Goal: Information Seeking & Learning: Learn about a topic

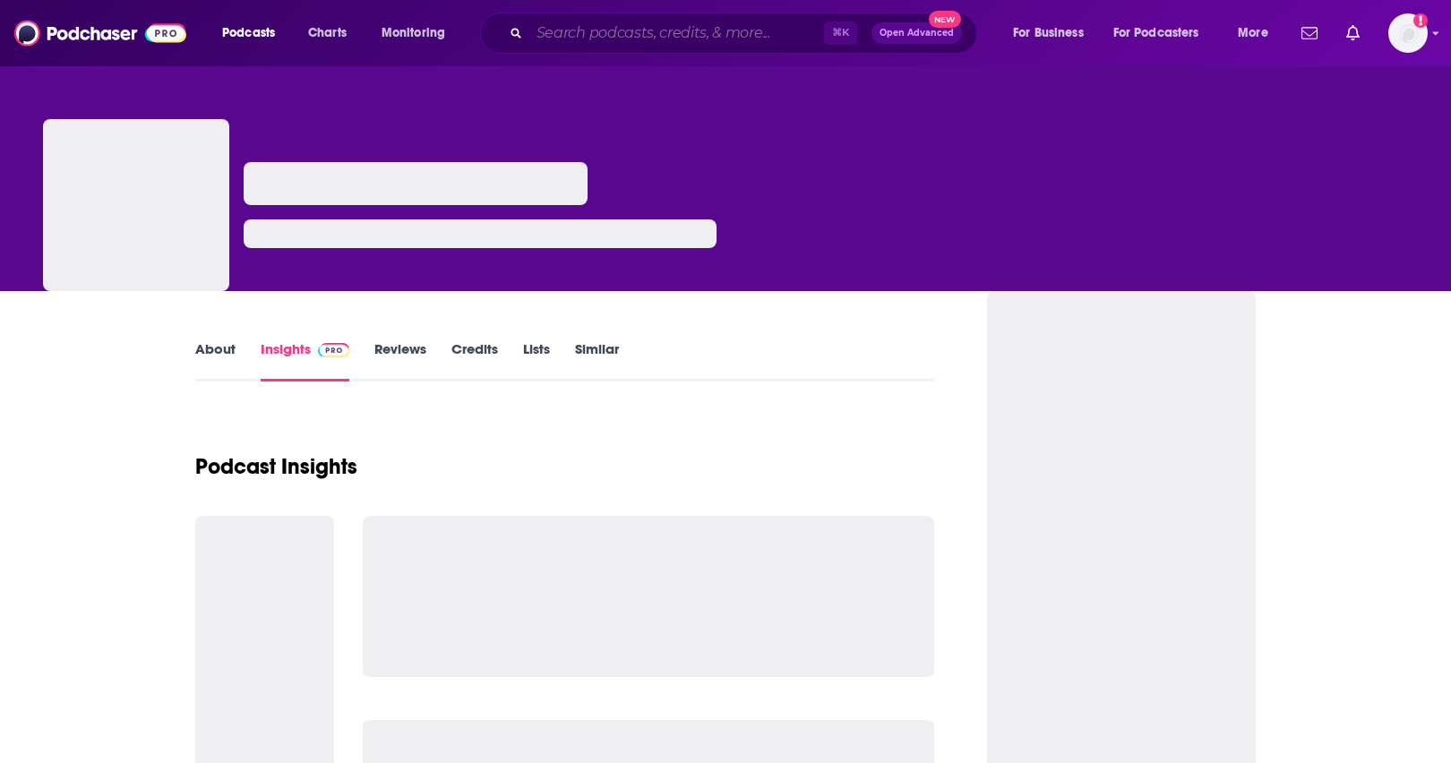
click at [574, 29] on input "Search podcasts, credits, & more..." at bounding box center [676, 33] width 295 height 29
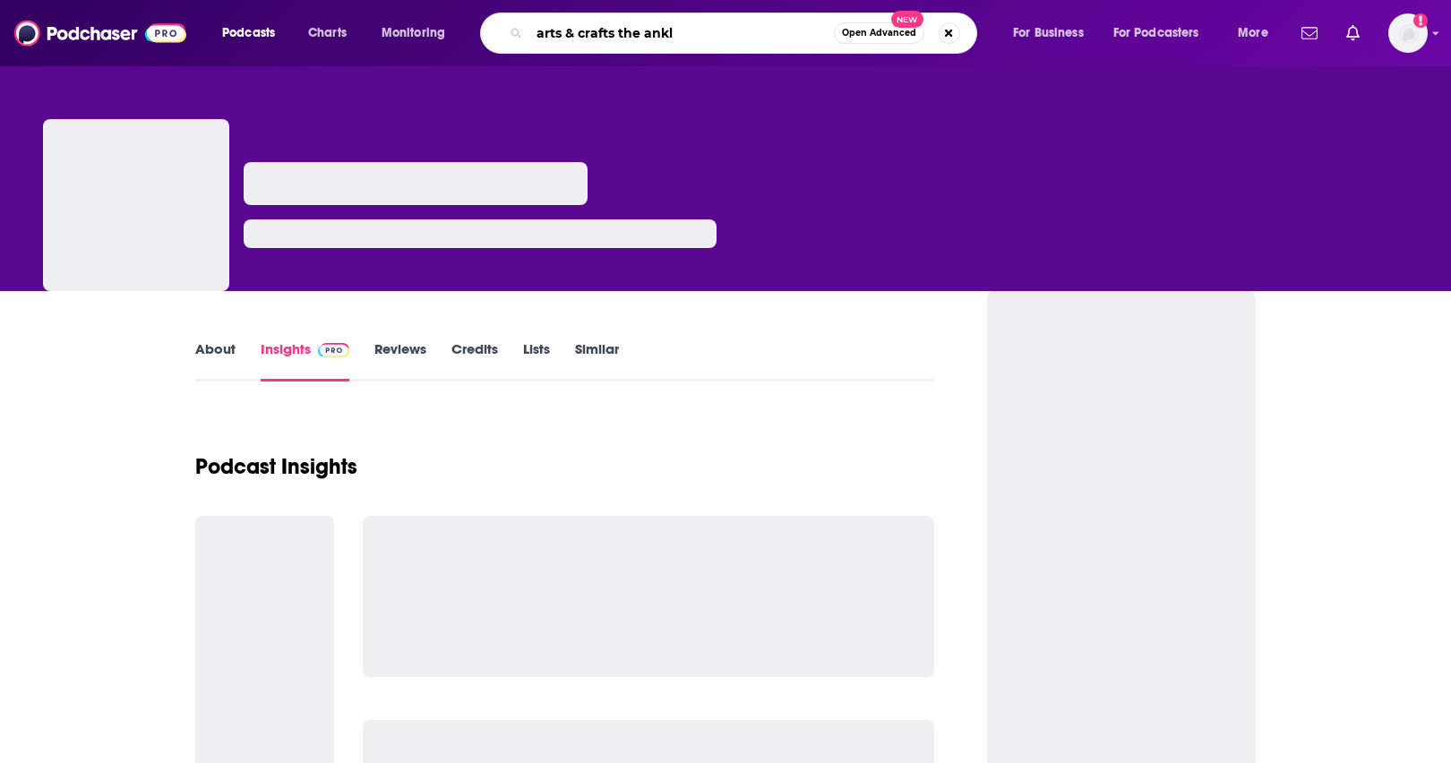
type input "arts & crafts the ankle"
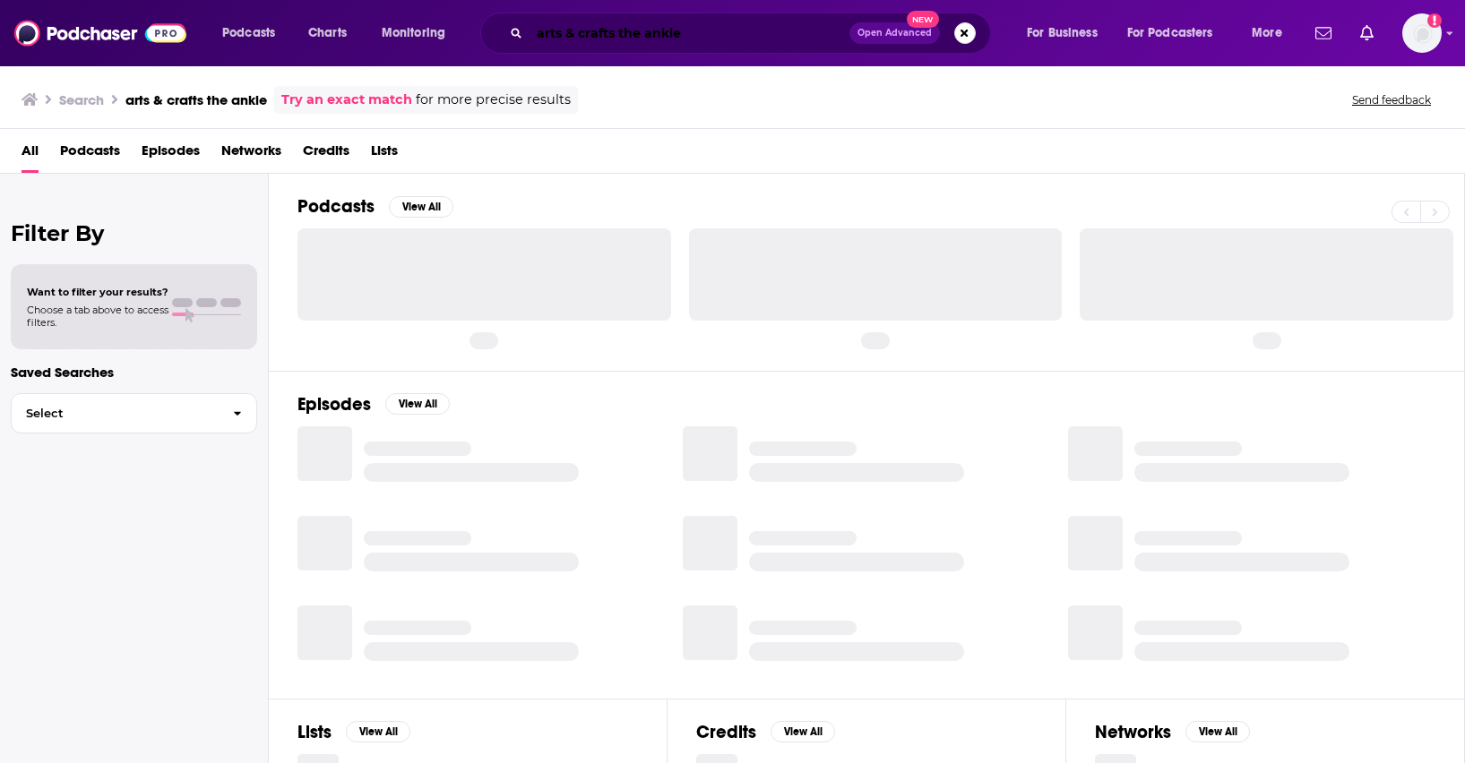
click at [720, 39] on input "arts & crafts the ankle" at bounding box center [689, 33] width 320 height 29
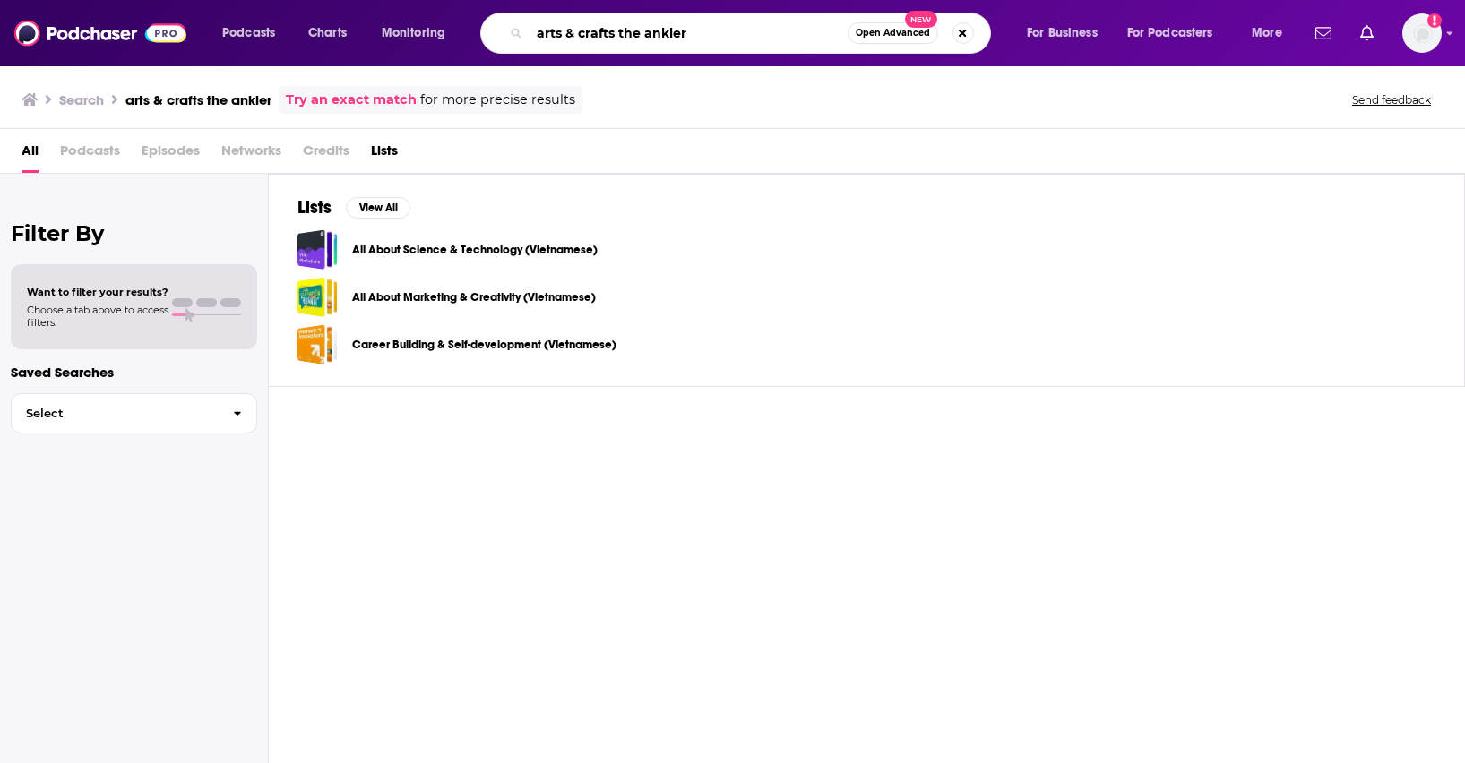
drag, startPoint x: 700, startPoint y: 43, endPoint x: 618, endPoint y: 38, distance: 81.7
click at [618, 38] on input "arts & crafts the ankler" at bounding box center [688, 33] width 318 height 29
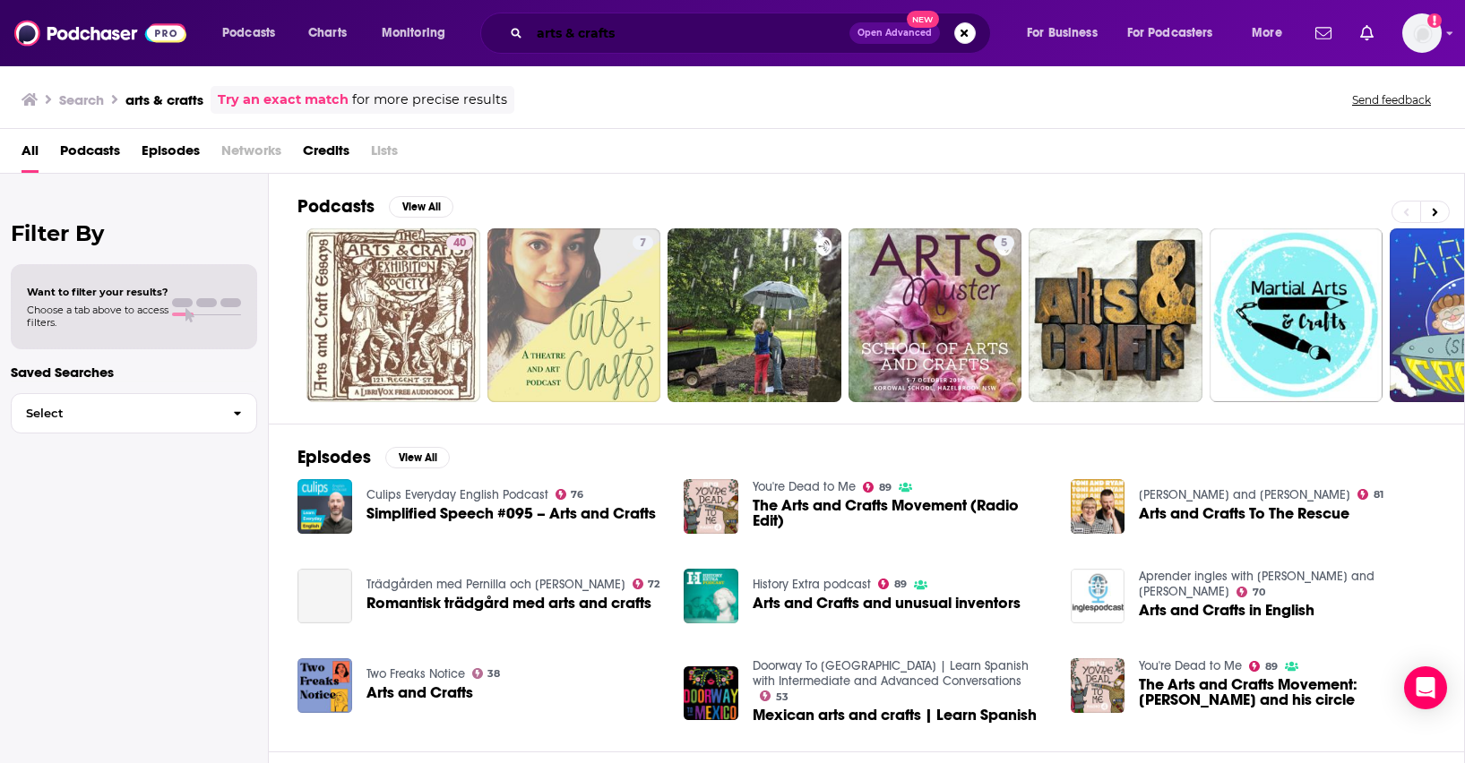
click at [564, 30] on input "arts & crafts" at bounding box center [689, 33] width 320 height 29
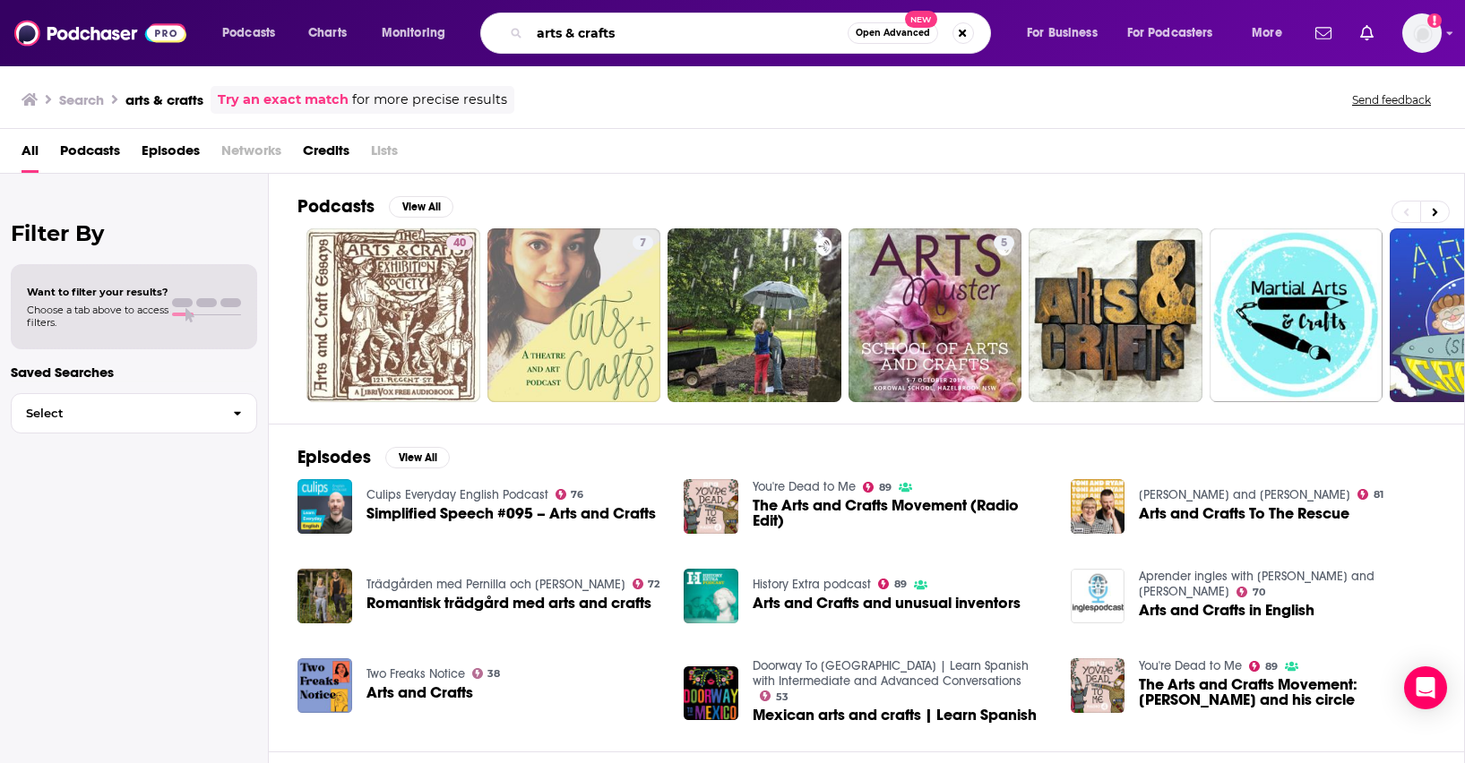
click at [564, 30] on input "arts & crafts" at bounding box center [688, 33] width 318 height 29
type input "the ankler"
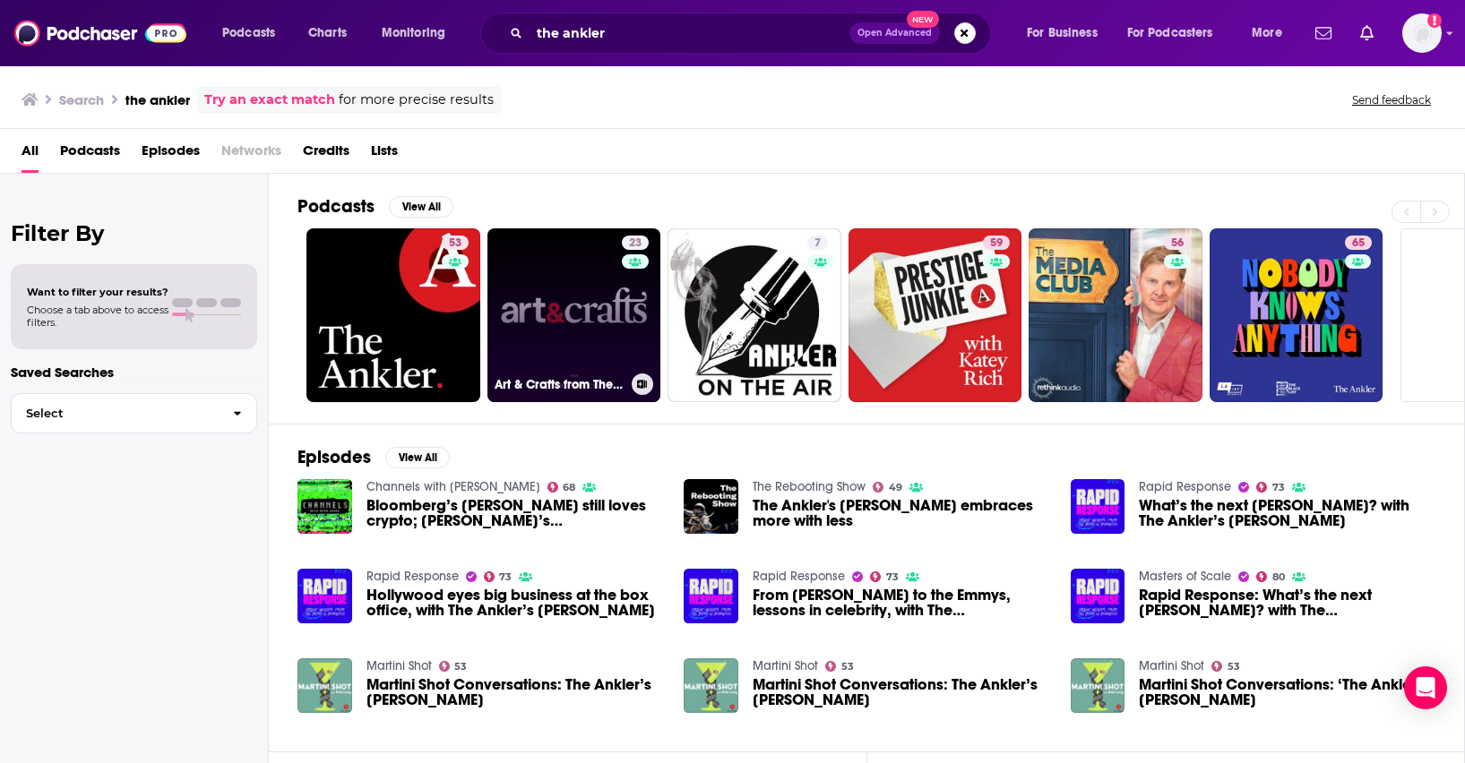
click at [525, 319] on link "23 Art & Crafts from The Ankler" at bounding box center [574, 315] width 174 height 174
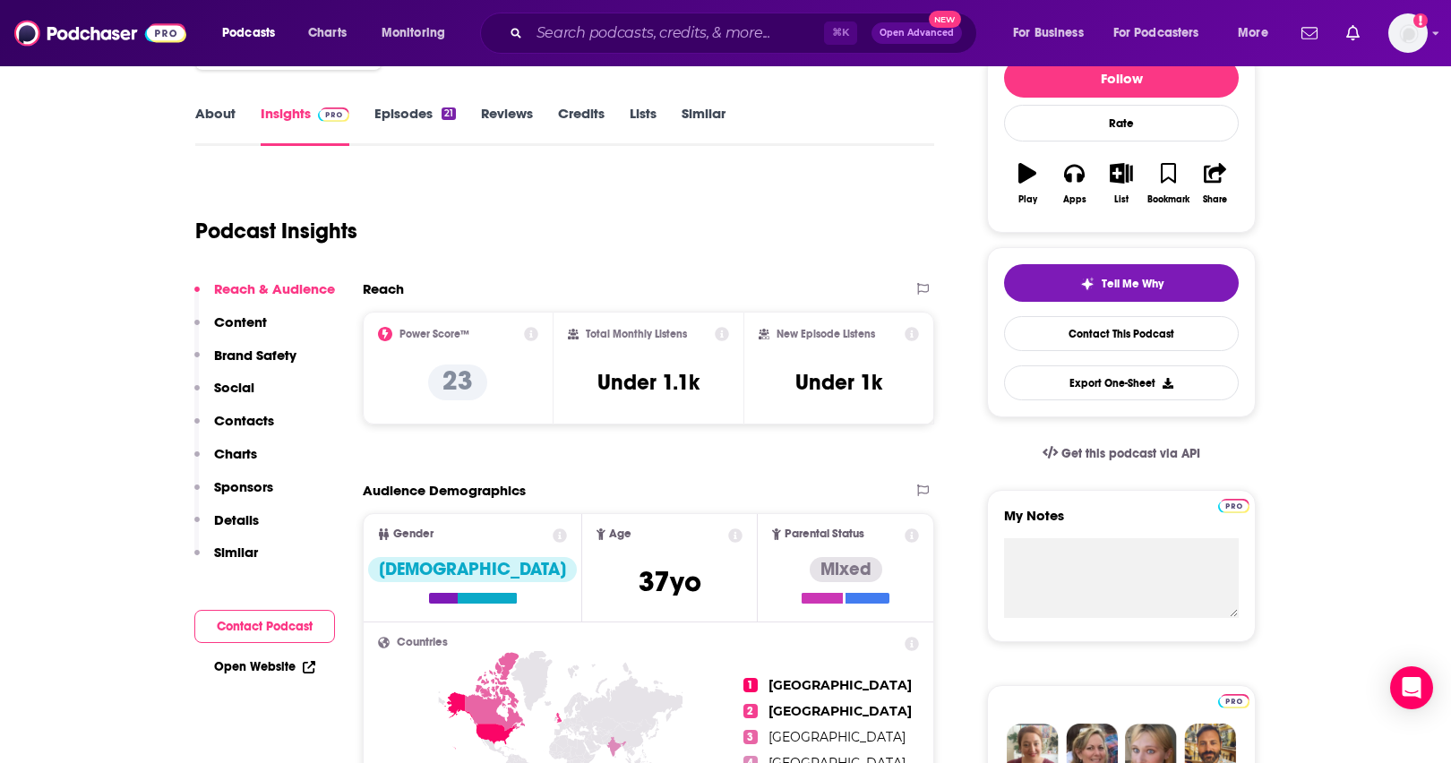
scroll to position [312, 0]
